Goal: Information Seeking & Learning: Learn about a topic

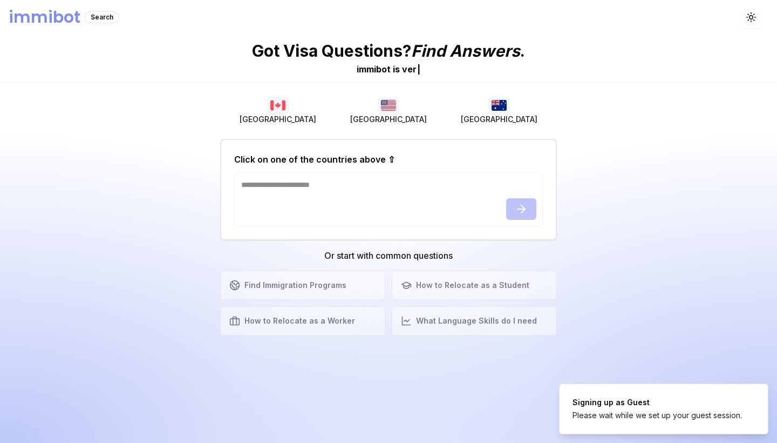
drag, startPoint x: 597, startPoint y: 346, endPoint x: 603, endPoint y: 369, distance: 23.8
click at [603, 369] on div "Got Visa Questions? Find Answers . immibot is v e r | [GEOGRAPHIC_DATA] [GEOGRA…" at bounding box center [388, 239] width 777 height 408
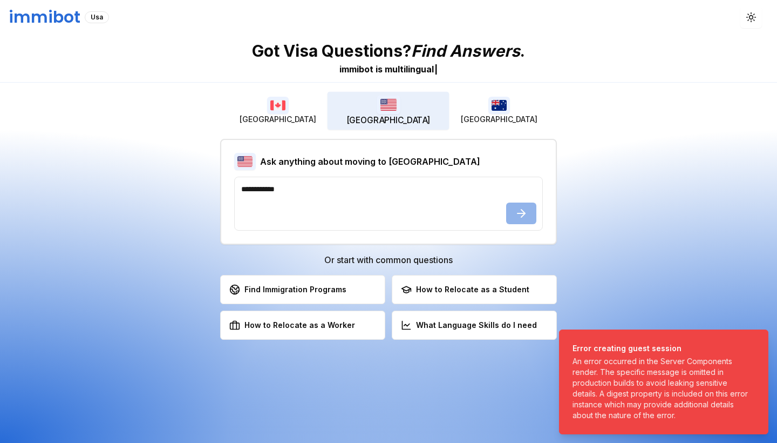
click at [397, 93] on button "[GEOGRAPHIC_DATA]" at bounding box center [389, 111] width 122 height 38
click at [496, 110] on img "button" at bounding box center [499, 105] width 22 height 17
click at [429, 110] on button "[GEOGRAPHIC_DATA]" at bounding box center [389, 111] width 122 height 38
click at [328, 99] on button "[GEOGRAPHIC_DATA]" at bounding box center [277, 110] width 111 height 35
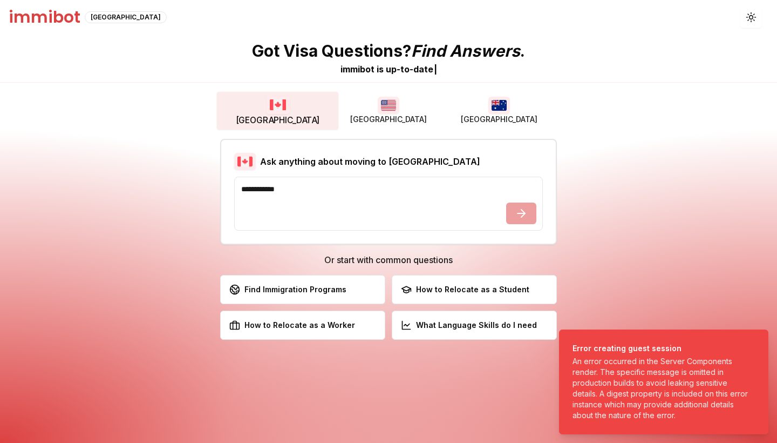
click at [370, 103] on button "[GEOGRAPHIC_DATA]" at bounding box center [388, 110] width 111 height 35
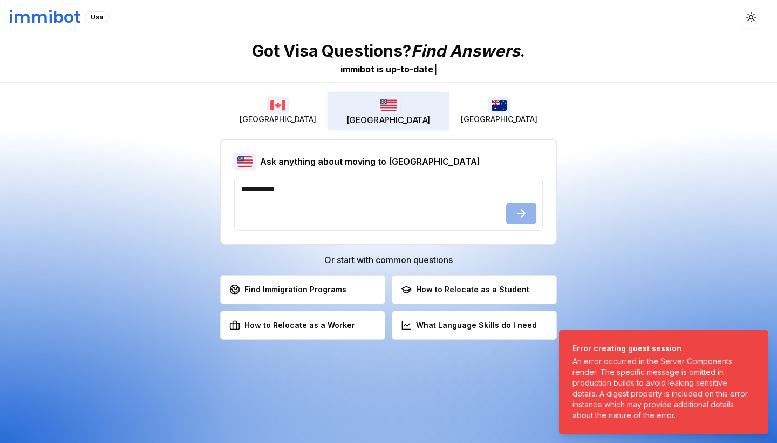
click at [443, 107] on button "[GEOGRAPHIC_DATA]" at bounding box center [389, 111] width 122 height 38
click at [473, 115] on button "[GEOGRAPHIC_DATA]" at bounding box center [499, 110] width 111 height 35
click at [390, 116] on span "[GEOGRAPHIC_DATA]" at bounding box center [388, 120] width 84 height 12
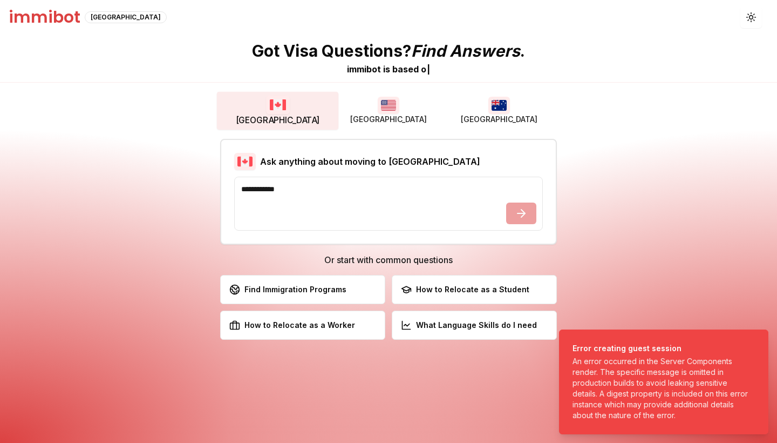
click at [325, 120] on button "[GEOGRAPHIC_DATA]" at bounding box center [278, 111] width 122 height 38
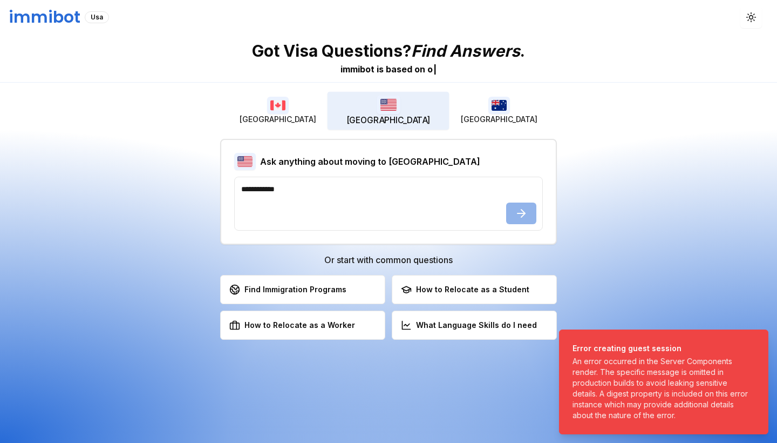
click at [378, 120] on button "[GEOGRAPHIC_DATA]" at bounding box center [389, 111] width 122 height 38
click at [465, 108] on button "[GEOGRAPHIC_DATA]" at bounding box center [499, 110] width 111 height 35
